Goal: Task Accomplishment & Management: Complete application form

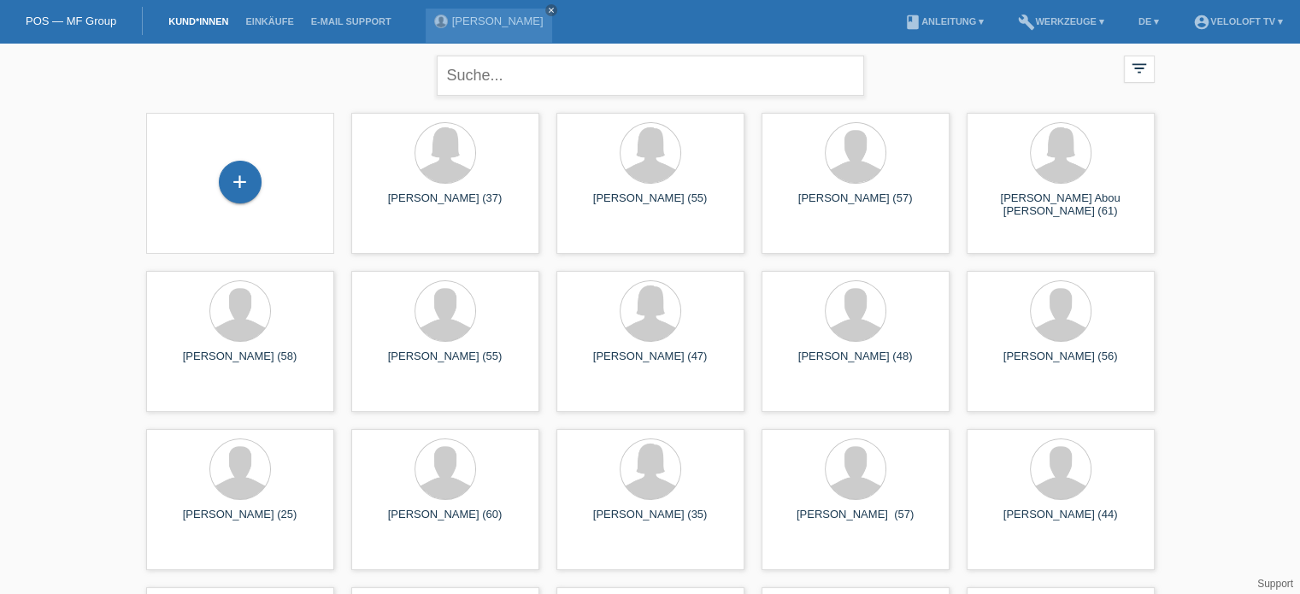
click at [502, 85] on input "text" at bounding box center [651, 76] width 428 height 40
drag, startPoint x: 557, startPoint y: 80, endPoint x: 437, endPoint y: 80, distance: 119.7
click at [437, 80] on input "[PERSON_NAME]" at bounding box center [651, 76] width 428 height 40
type input "[PERSON_NAME]"
click at [228, 184] on div "+" at bounding box center [240, 182] width 43 height 43
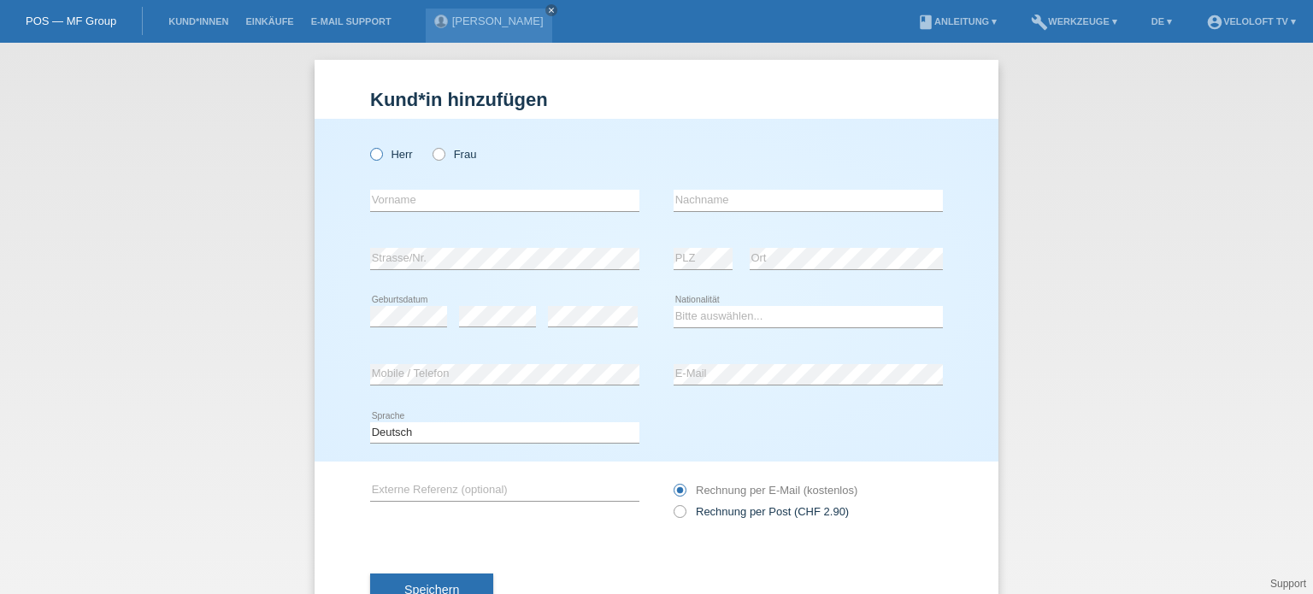
click at [368, 145] on icon at bounding box center [368, 145] width 0 height 0
click at [370, 156] on input "Herr" at bounding box center [375, 153] width 11 height 11
radio input "true"
click at [403, 199] on input "text" at bounding box center [504, 200] width 269 height 21
paste input "[PERSON_NAME]"
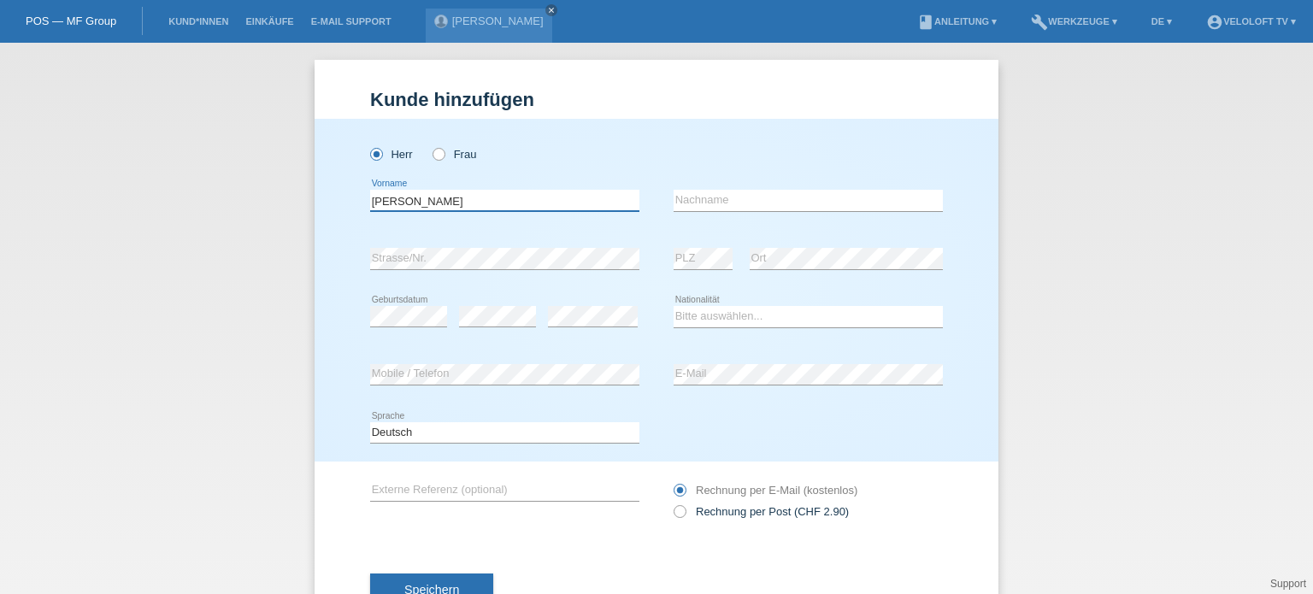
click at [406, 198] on input "[PERSON_NAME]" at bounding box center [504, 200] width 269 height 21
type input "[PERSON_NAME]"
click at [708, 194] on input "text" at bounding box center [808, 200] width 269 height 21
paste input "[PERSON_NAME]"
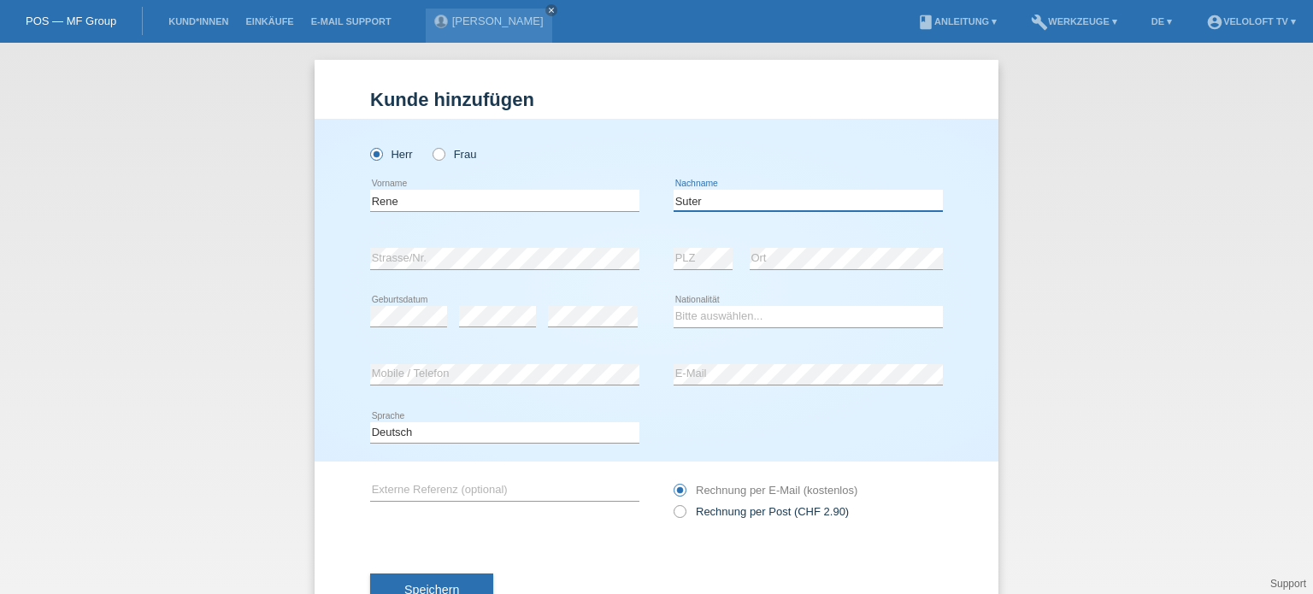
type input "[PERSON_NAME]"
click at [722, 315] on select "Bitte auswählen... Schweiz Deutschland Liechtenstein Österreich ------------ Af…" at bounding box center [808, 316] width 269 height 21
select select "CH"
click at [674, 306] on select "Bitte auswählen... Schweiz Deutschland Liechtenstein Österreich ------------ Af…" at bounding box center [808, 316] width 269 height 21
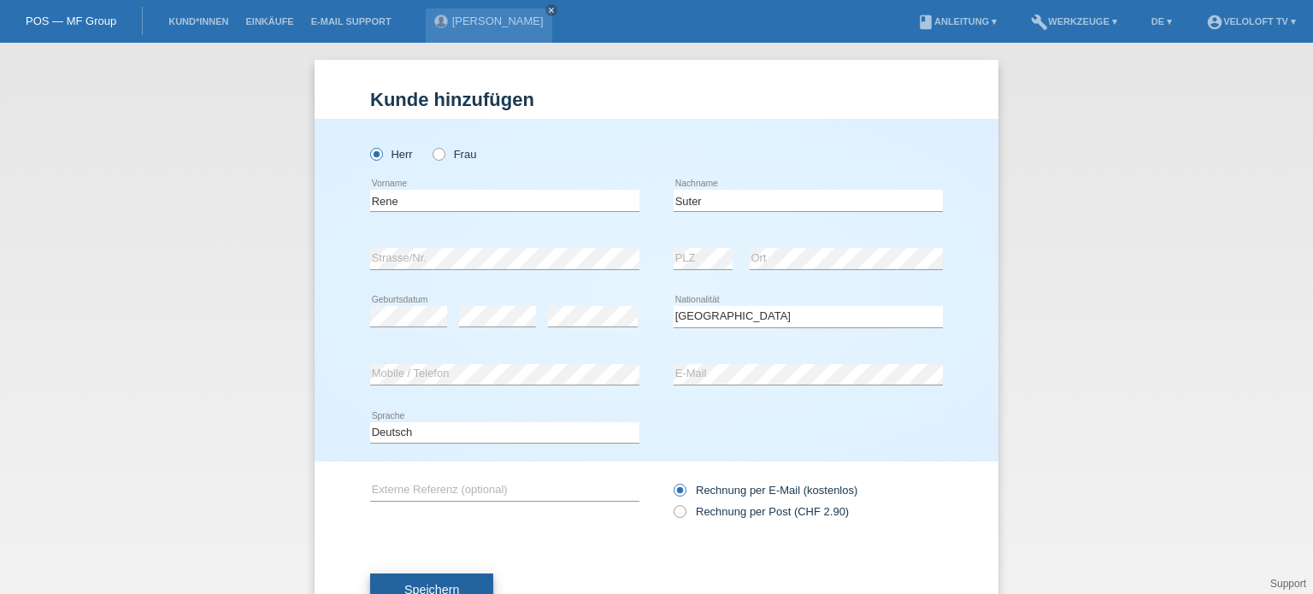
click at [441, 584] on span "Speichern" at bounding box center [431, 590] width 55 height 14
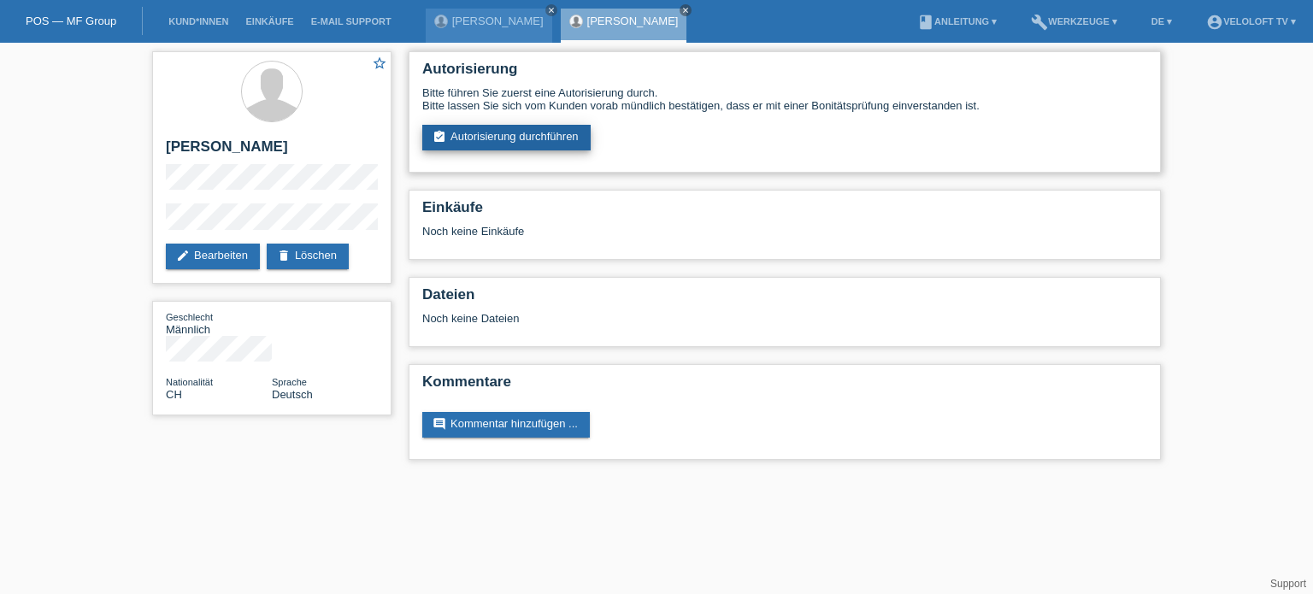
click at [492, 140] on link "assignment_turned_in Autorisierung durchführen" at bounding box center [506, 138] width 168 height 26
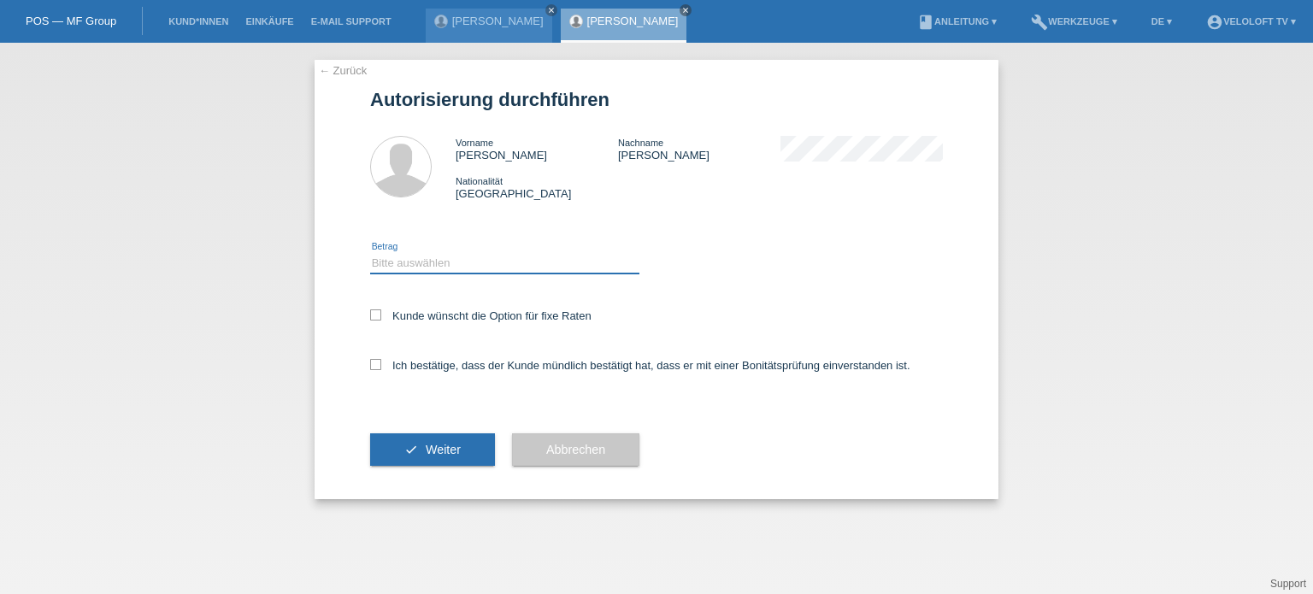
click at [404, 261] on select "Bitte auswählen CHF 1.00 - CHF 499.00 CHF 500.00 - CHF 1'999.00 CHF 2'000.00 - …" at bounding box center [504, 263] width 269 height 21
select select "3"
click at [370, 253] on select "Bitte auswählen CHF 1.00 - CHF 499.00 CHF 500.00 - CHF 1'999.00 CHF 2'000.00 - …" at bounding box center [504, 263] width 269 height 21
click at [373, 316] on icon at bounding box center [375, 315] width 11 height 11
click at [373, 316] on input "Kunde wünscht die Option für fixe Raten" at bounding box center [375, 315] width 11 height 11
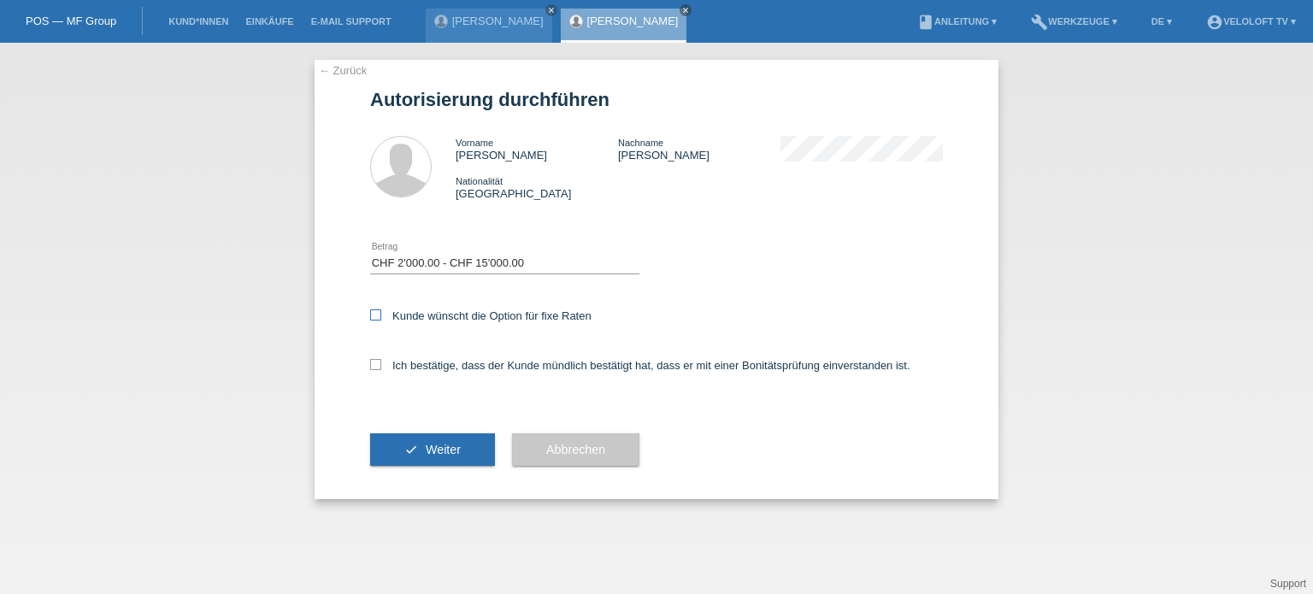
checkbox input "true"
click at [374, 369] on icon at bounding box center [375, 364] width 11 height 11
click at [374, 369] on input "Ich bestätige, dass der Kunde mündlich bestätigt hat, dass er mit einer Bonität…" at bounding box center [375, 364] width 11 height 11
checkbox input "true"
click at [440, 457] on button "check Weiter" at bounding box center [432, 449] width 125 height 32
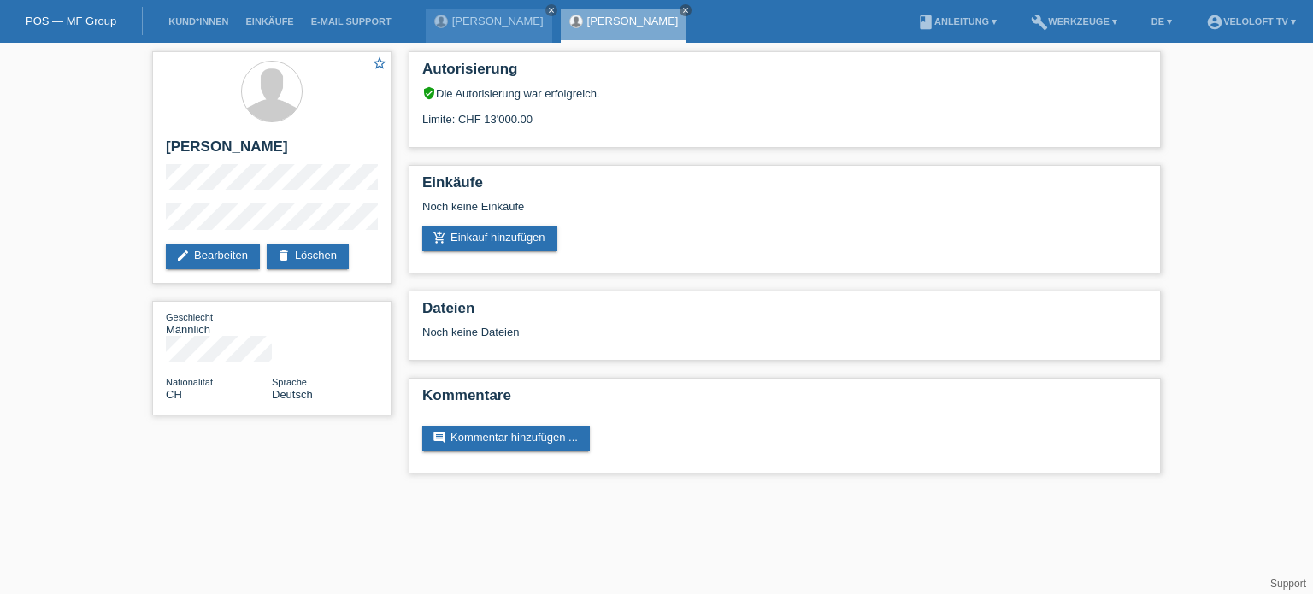
click at [62, 152] on div "star_border [PERSON_NAME] edit Bearbeiten delete Löschen Geschlecht Männlich Na…" at bounding box center [656, 267] width 1313 height 448
click at [283, 461] on div "star_border [PERSON_NAME] edit Bearbeiten delete Löschen Geschlecht Männlich Na…" at bounding box center [657, 267] width 1026 height 448
click at [290, 224] on div "star_border [PERSON_NAME] edit Bearbeiten delete Löschen" at bounding box center [271, 167] width 239 height 233
copy div "[PERSON_NAME]"
click at [205, 248] on link "edit Bearbeiten" at bounding box center [213, 257] width 94 height 26
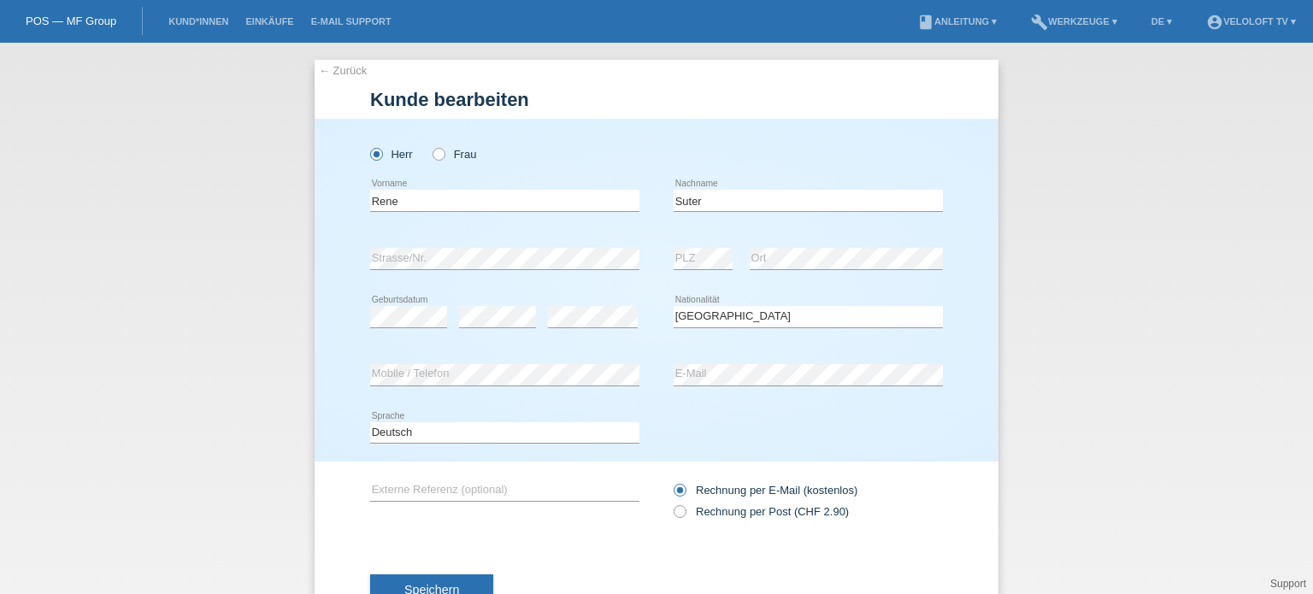
select select "CH"
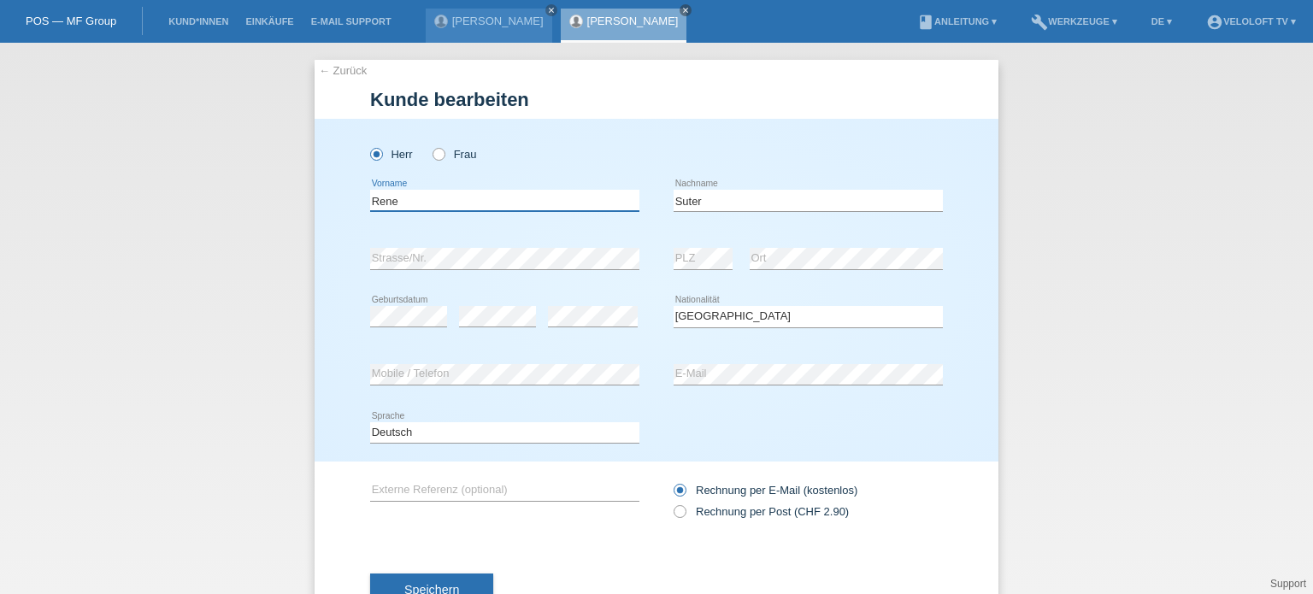
click at [374, 196] on input "Rene" at bounding box center [504, 200] width 269 height 21
paste input "é"
type input "[PERSON_NAME]"
click at [181, 349] on div "← Zurück Kunde bearbeiten Herr Frau René error Vorname Suter C" at bounding box center [656, 318] width 1313 height 551
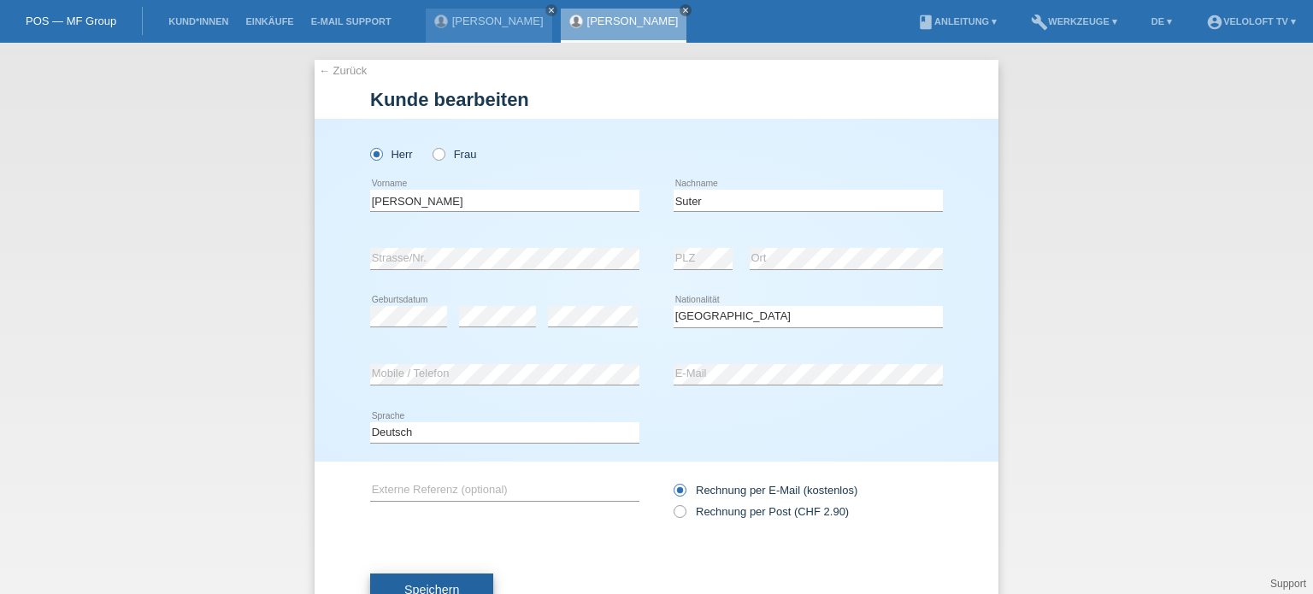
click at [439, 583] on span "Speichern" at bounding box center [431, 590] width 55 height 14
